Goal: Task Accomplishment & Management: Complete application form

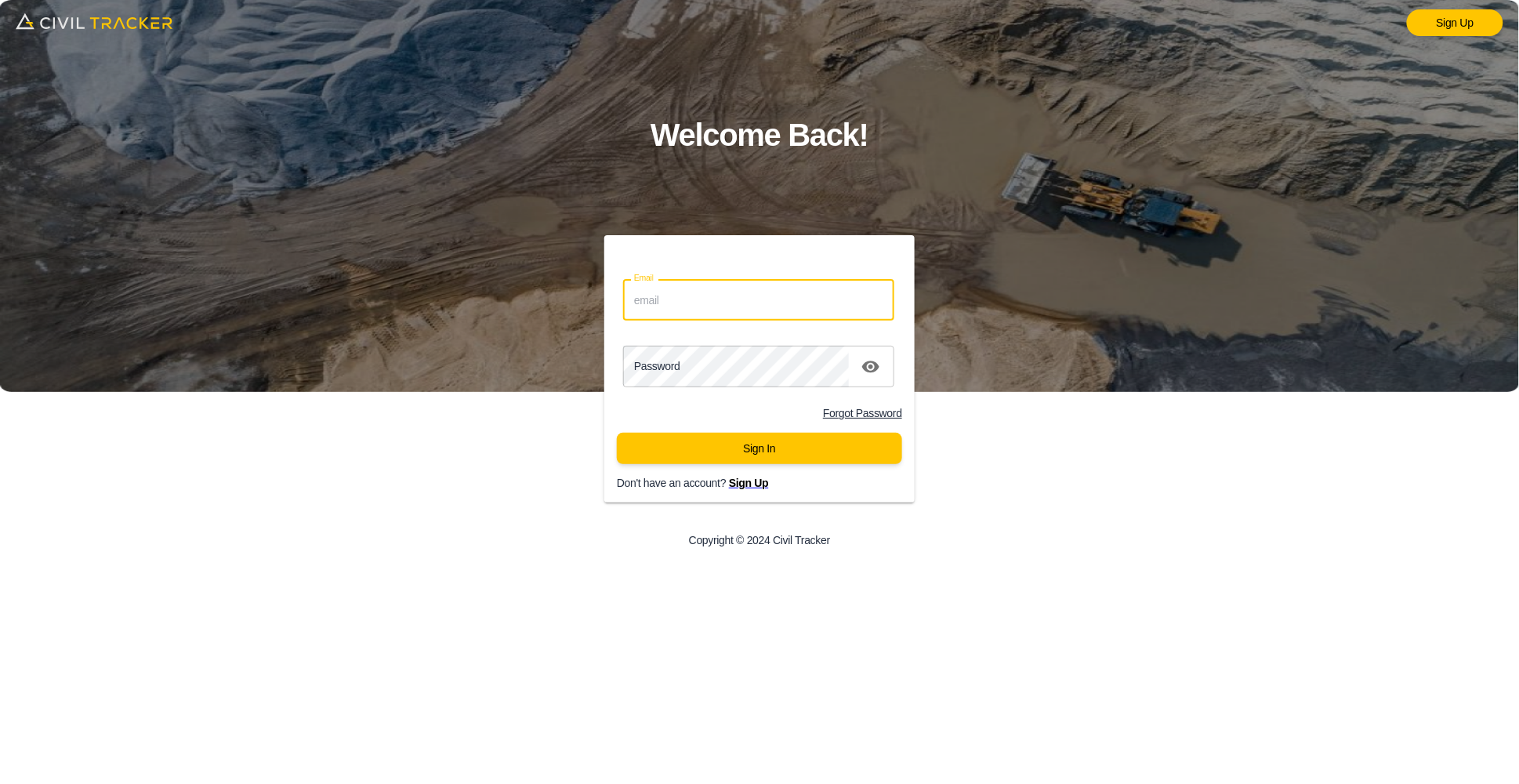
type input "[PERSON_NAME][EMAIL_ADDRESS][PERSON_NAME][DOMAIN_NAME]"
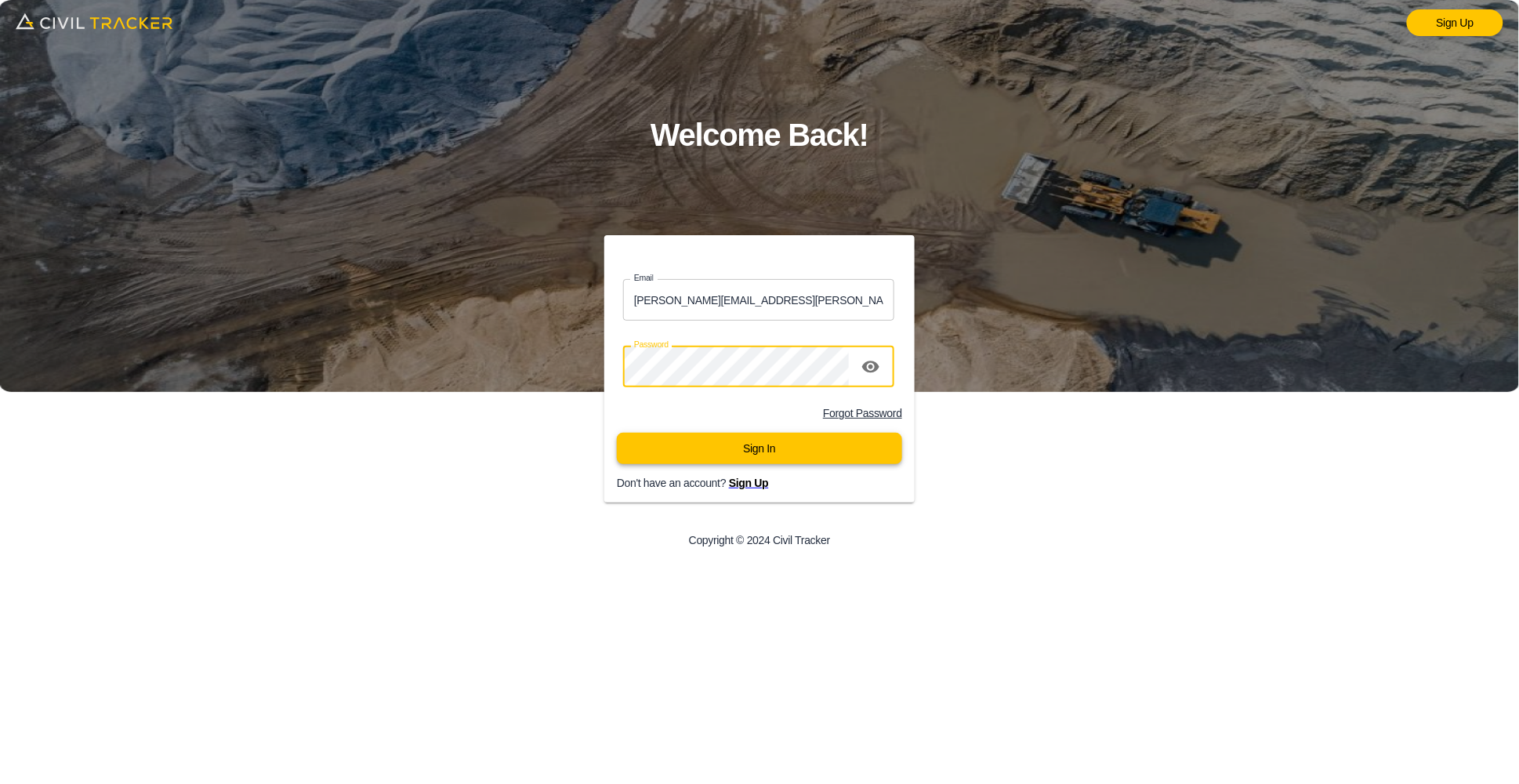
click at [771, 447] on button "Sign In" at bounding box center [760, 448] width 285 height 31
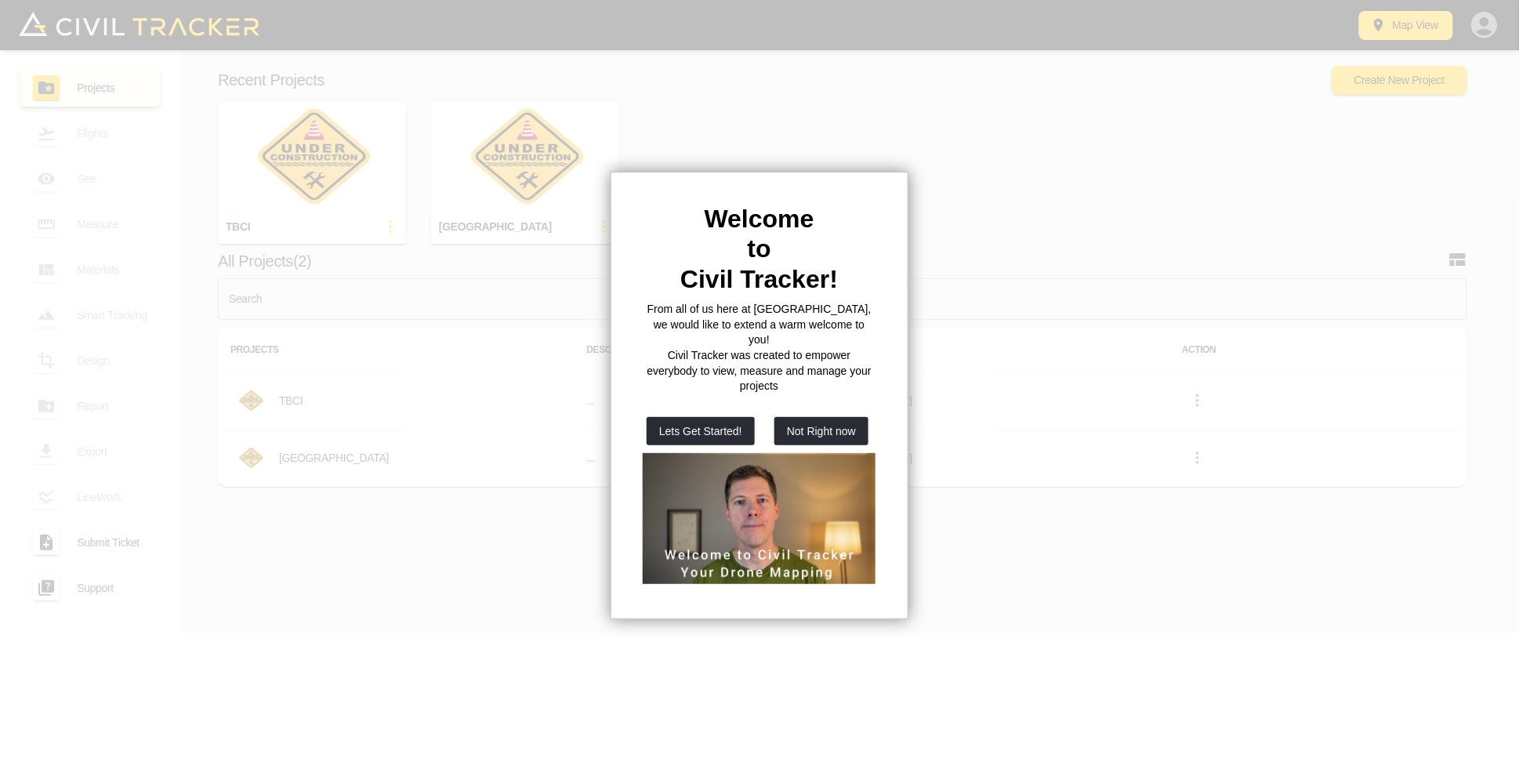
click at [1011, 202] on div at bounding box center [760, 392] width 1519 height 784
click at [794, 427] on button "Not Right now" at bounding box center [821, 431] width 94 height 28
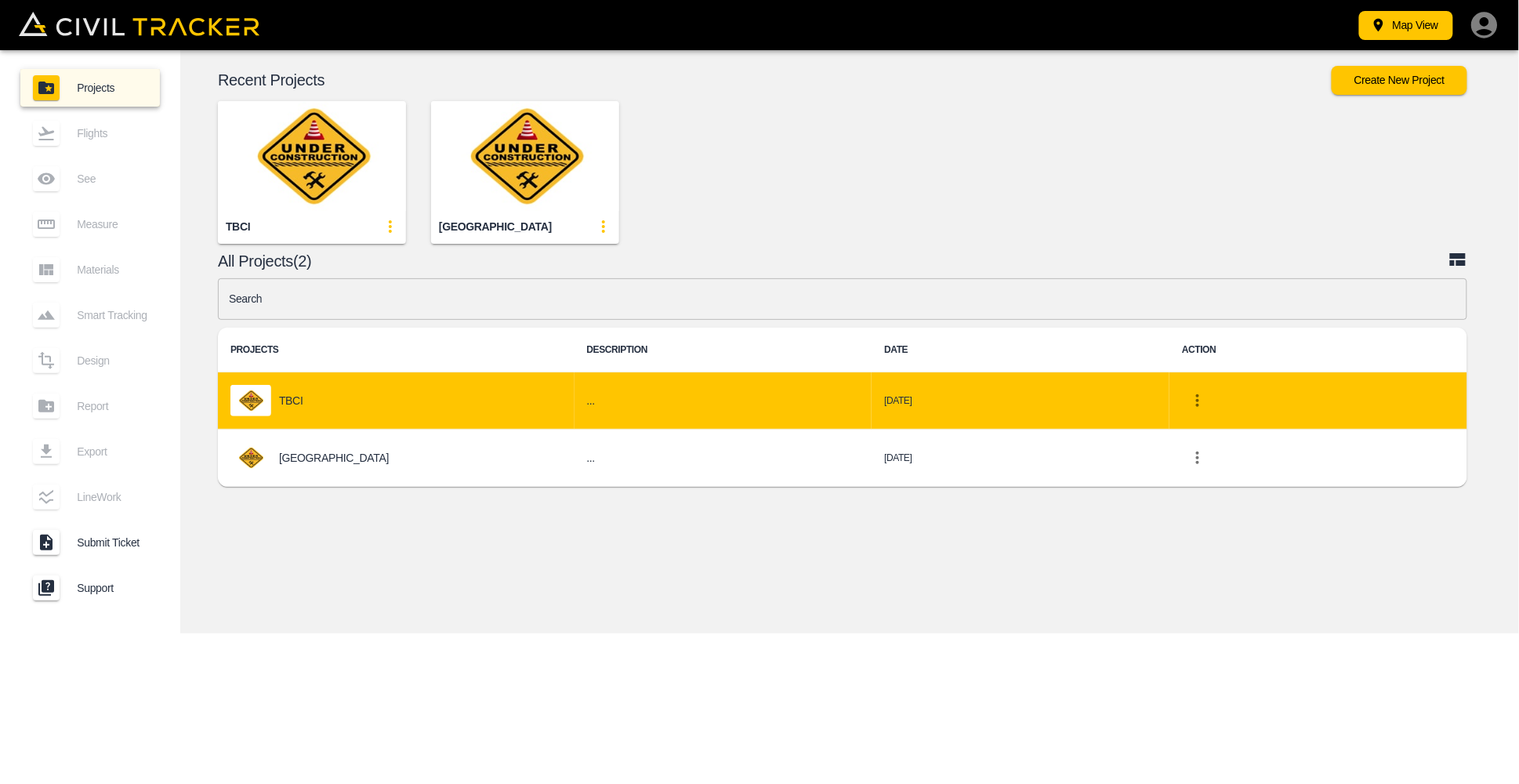
click at [318, 415] on div "TBCI" at bounding box center [396, 400] width 332 height 31
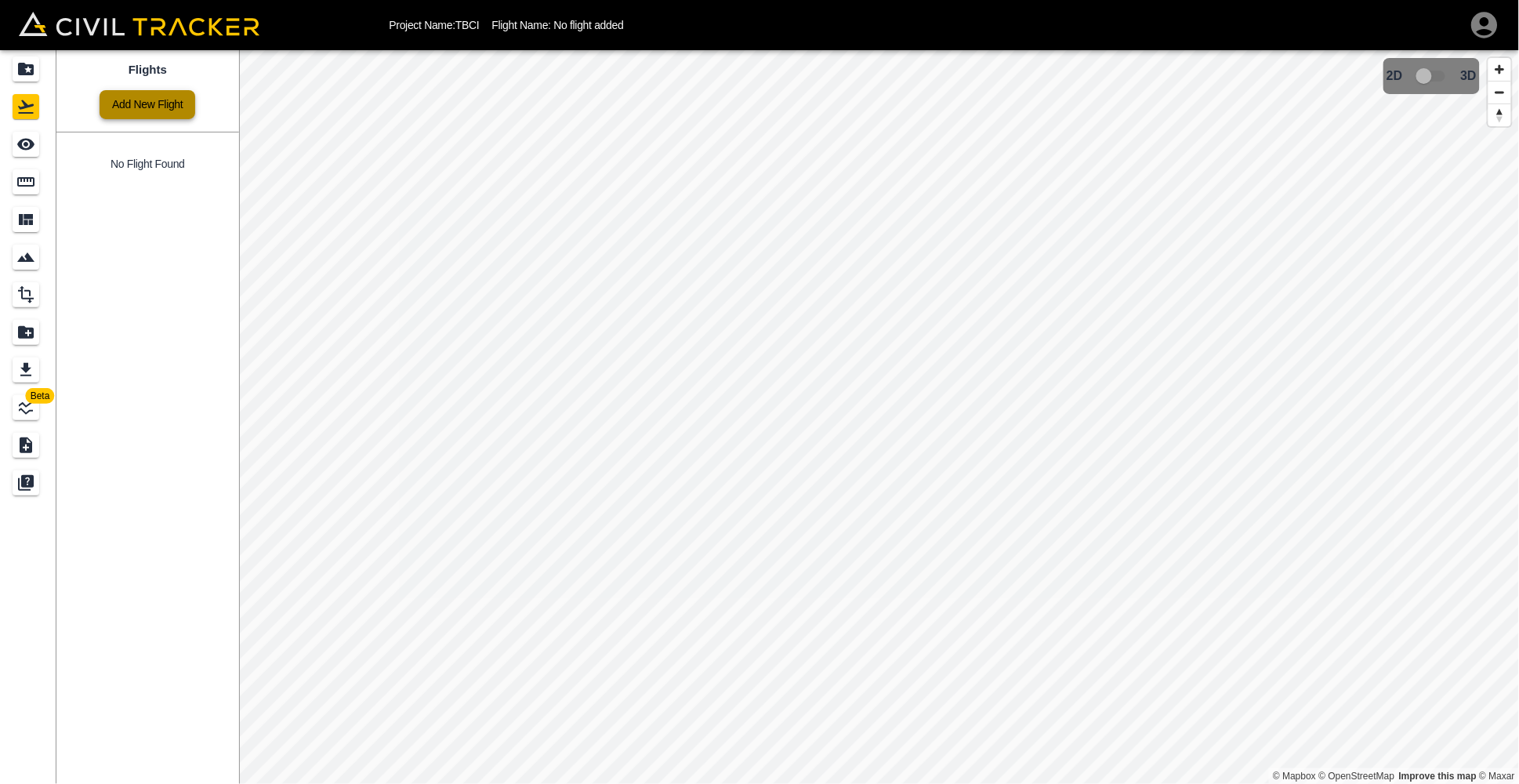
click at [165, 113] on link "Add New Flight" at bounding box center [147, 104] width 96 height 29
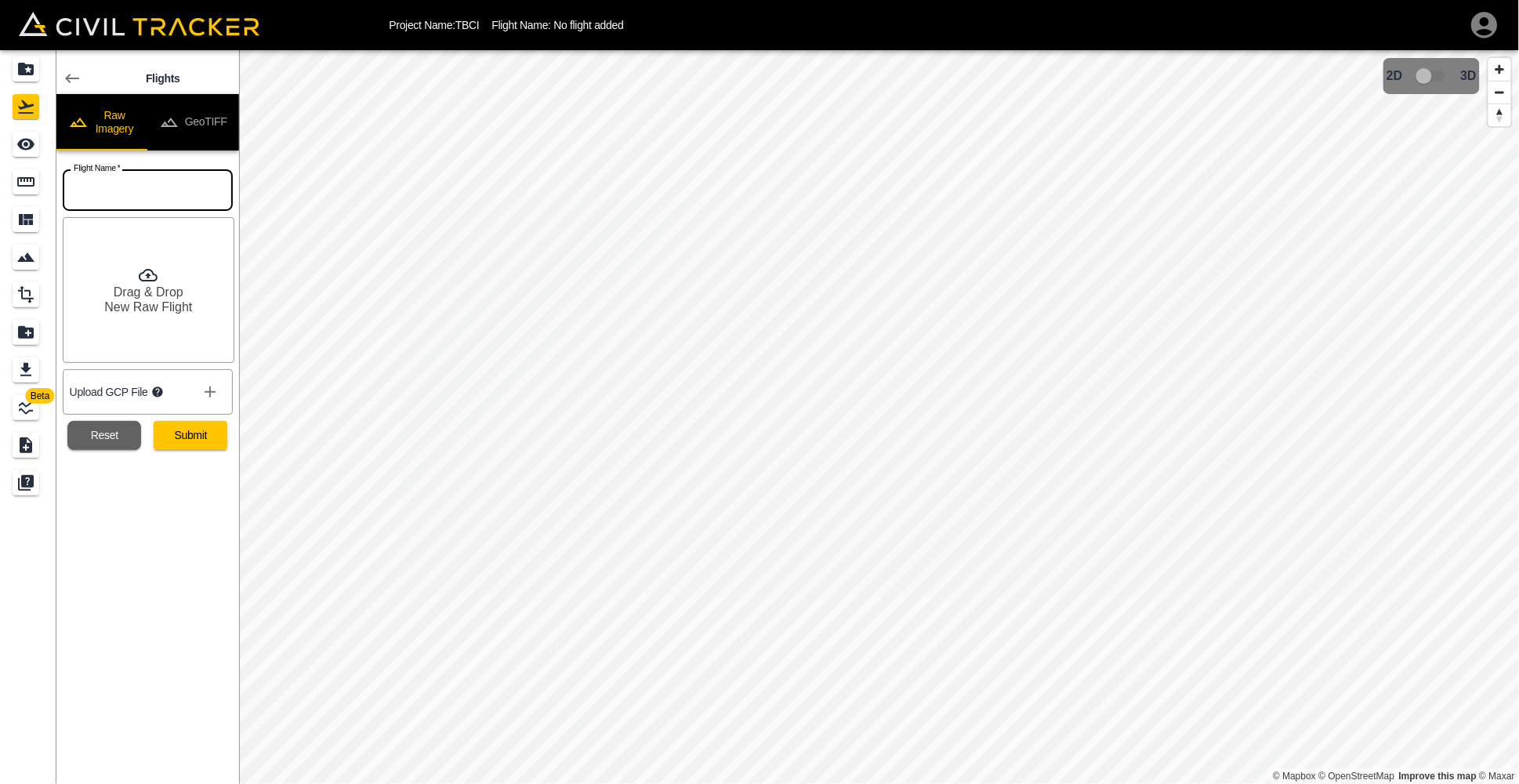
click at [141, 201] on input "text" at bounding box center [148, 189] width 170 height 42
click at [160, 515] on div "Flights Raw Imagery GeoTIFF Flight Name   * TBCI Flight Name * Drag & Drop New …" at bounding box center [148, 417] width 182 height 734
drag, startPoint x: 112, startPoint y: 191, endPoint x: 59, endPoint y: 187, distance: 53.2
click at [59, 187] on div "Flight Name   * TBCI Flight Name *" at bounding box center [144, 187] width 176 height 48
type input "Sep 30, 2025"
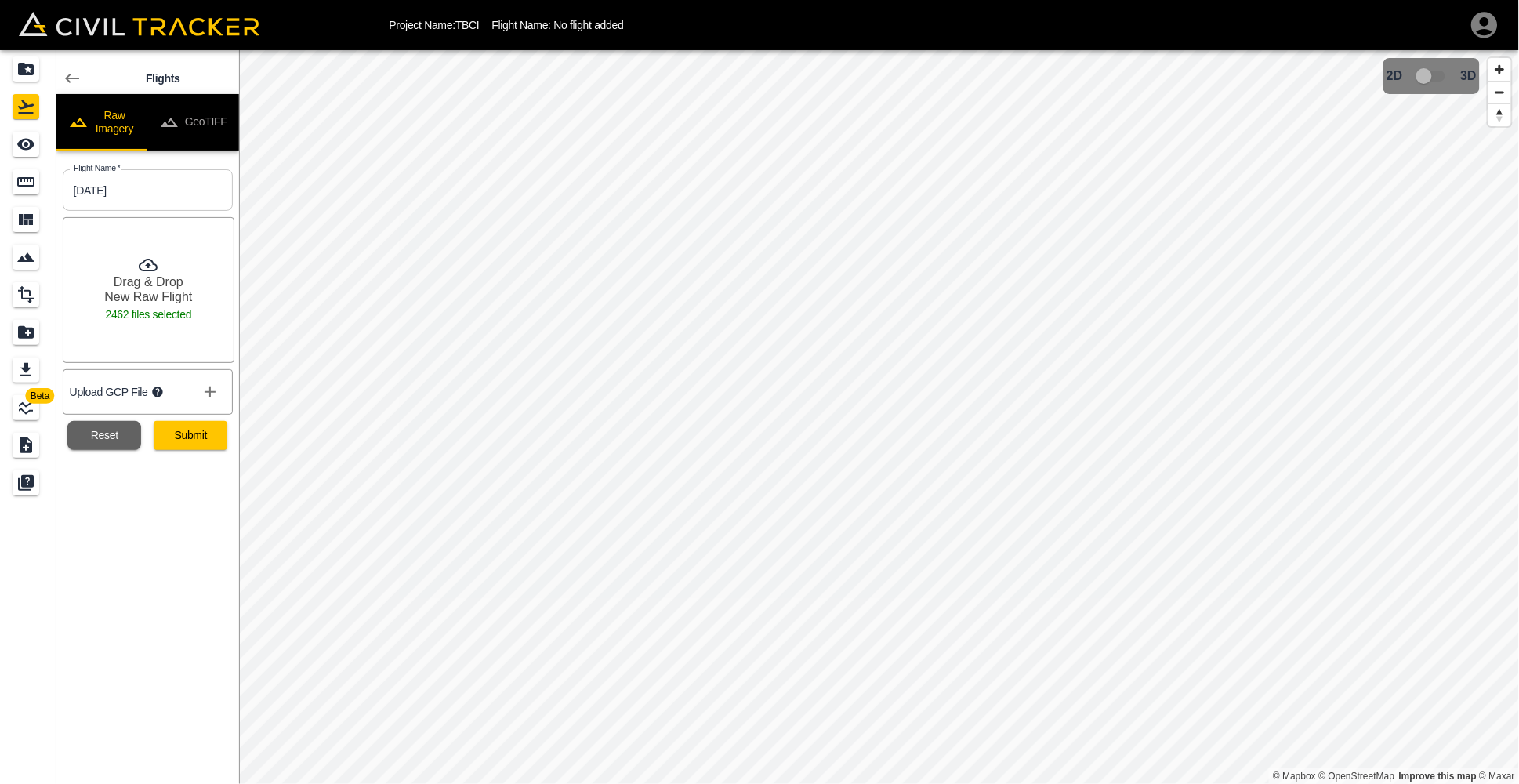
click at [108, 398] on p "Upload GCP File" at bounding box center [109, 392] width 79 height 12
click at [213, 397] on icon "show more" at bounding box center [210, 392] width 11 height 11
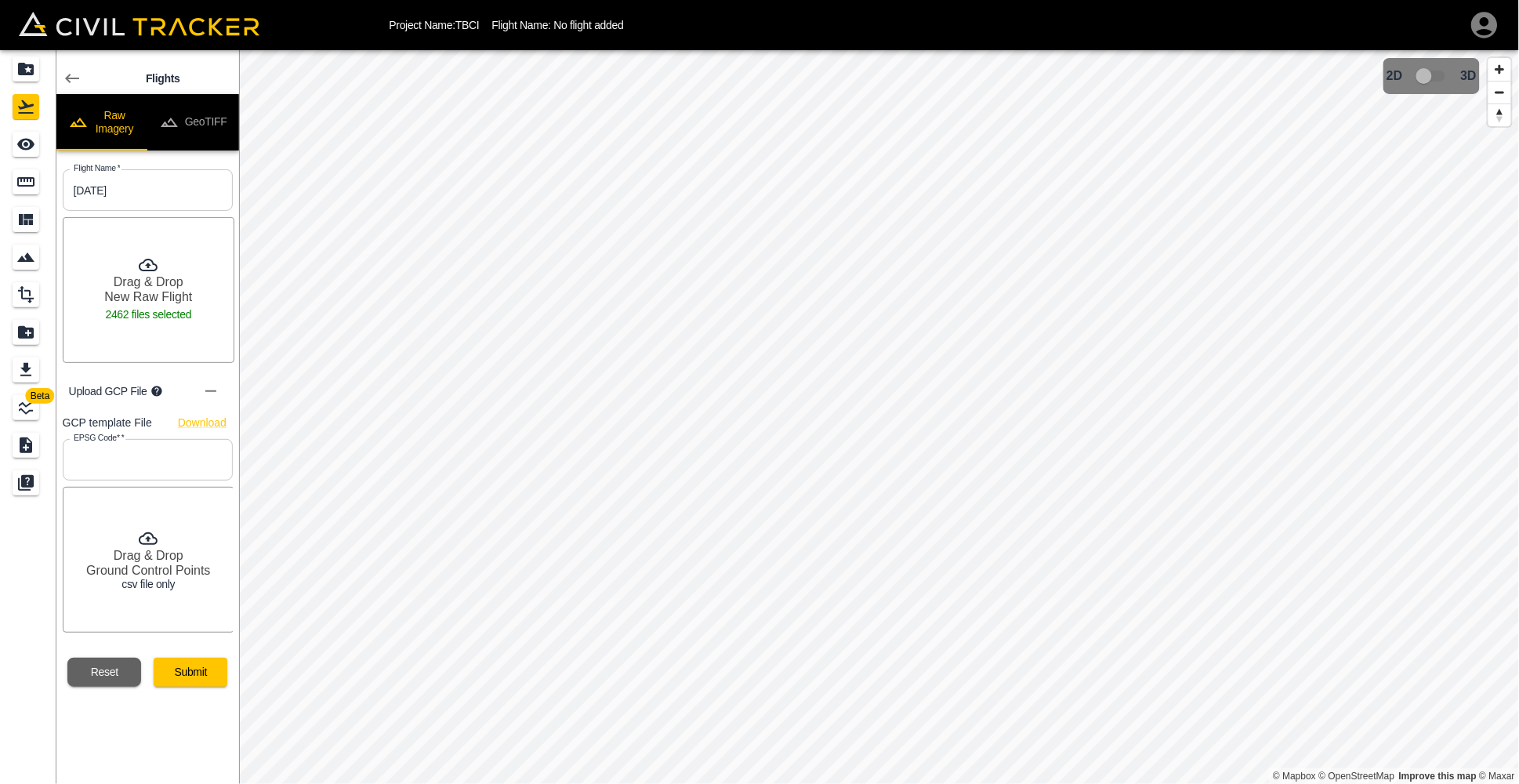
click at [158, 473] on input "text" at bounding box center [148, 459] width 170 height 42
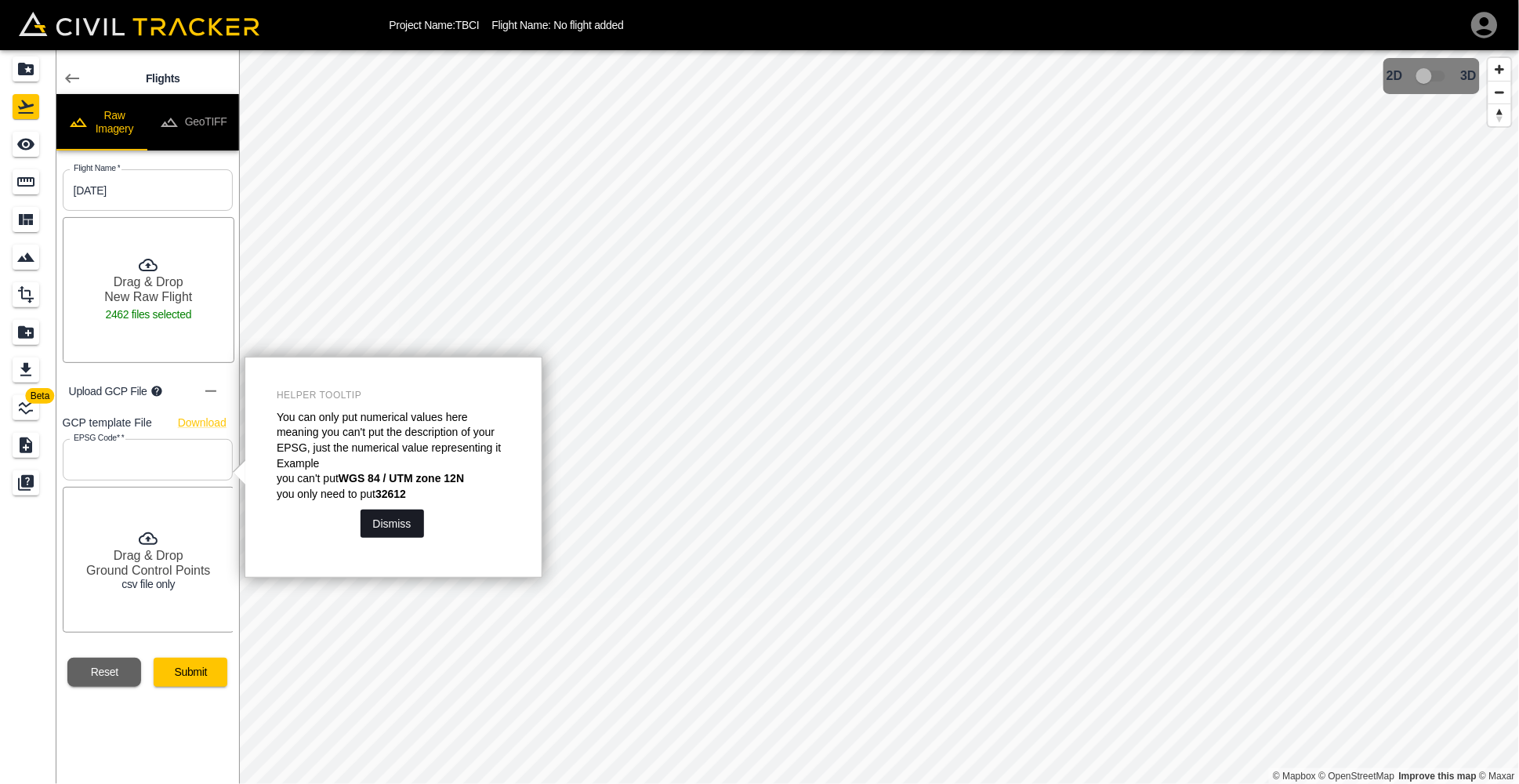
click at [387, 527] on button "Dismiss" at bounding box center [392, 524] width 64 height 28
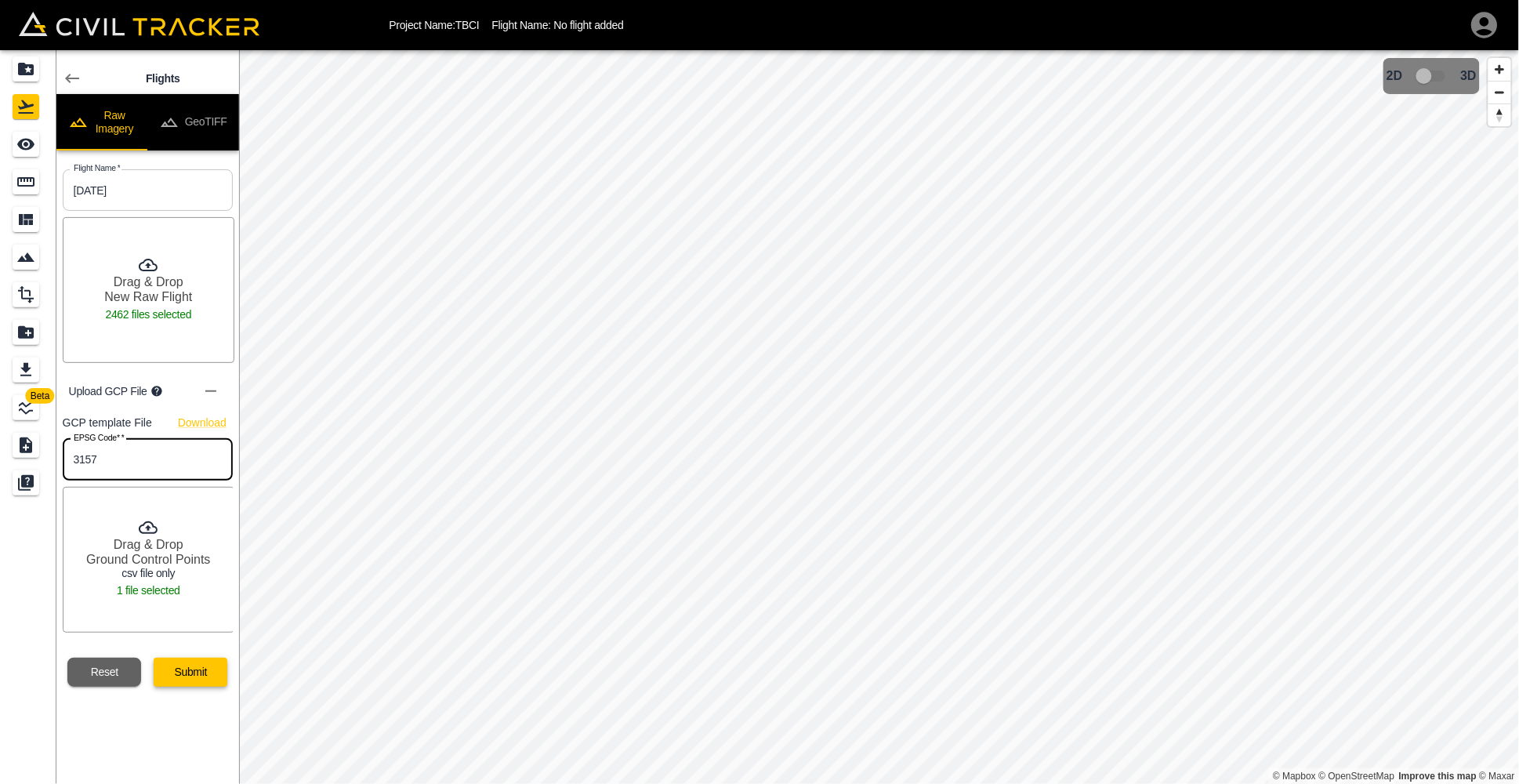
type input "3157"
click at [192, 684] on button "Submit" at bounding box center [190, 672] width 73 height 29
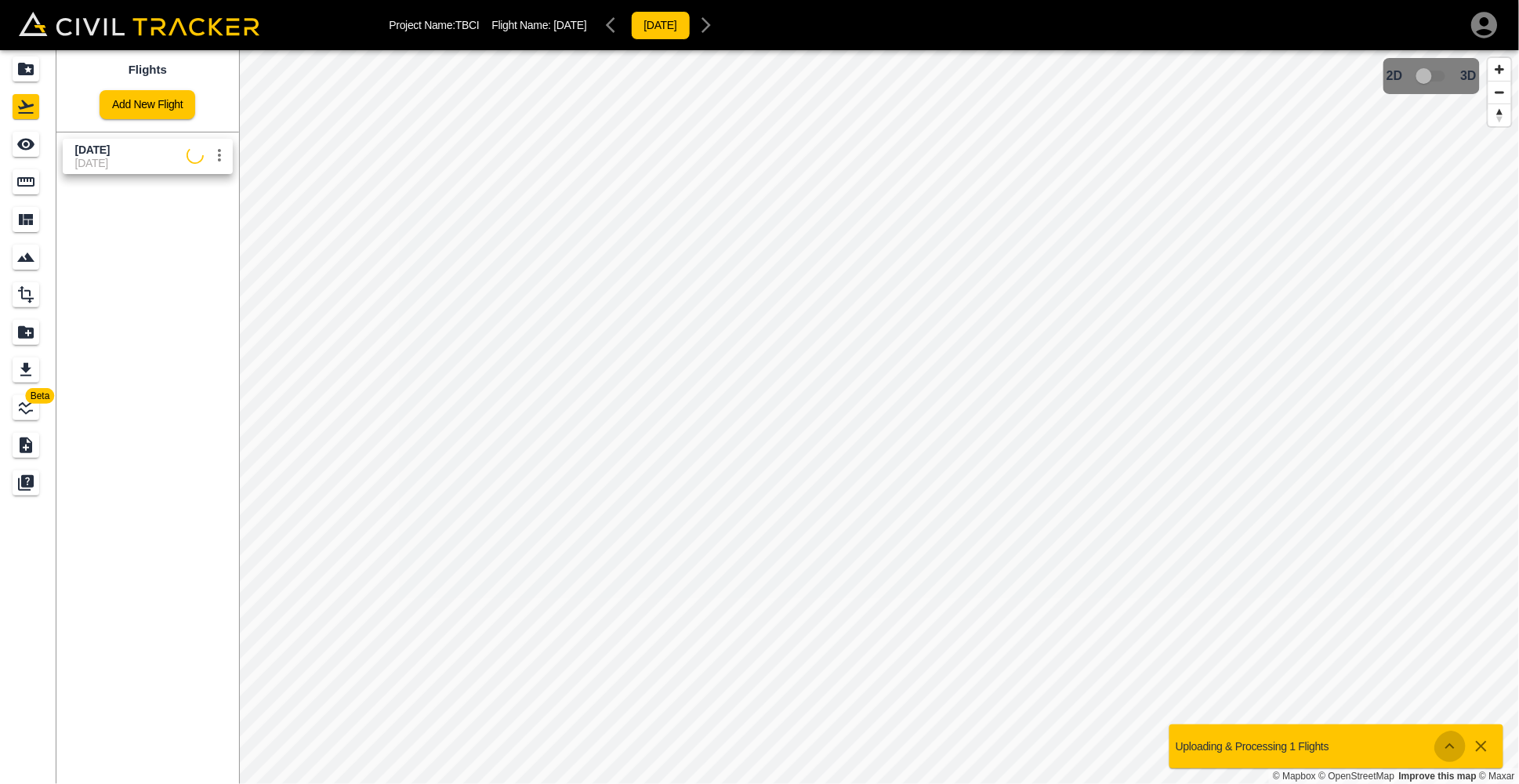
click at [1446, 742] on icon "Show more" at bounding box center [1450, 745] width 10 height 5
click at [1446, 743] on icon "Show more" at bounding box center [1450, 746] width 10 height 5
